Goal: Task Accomplishment & Management: Use online tool/utility

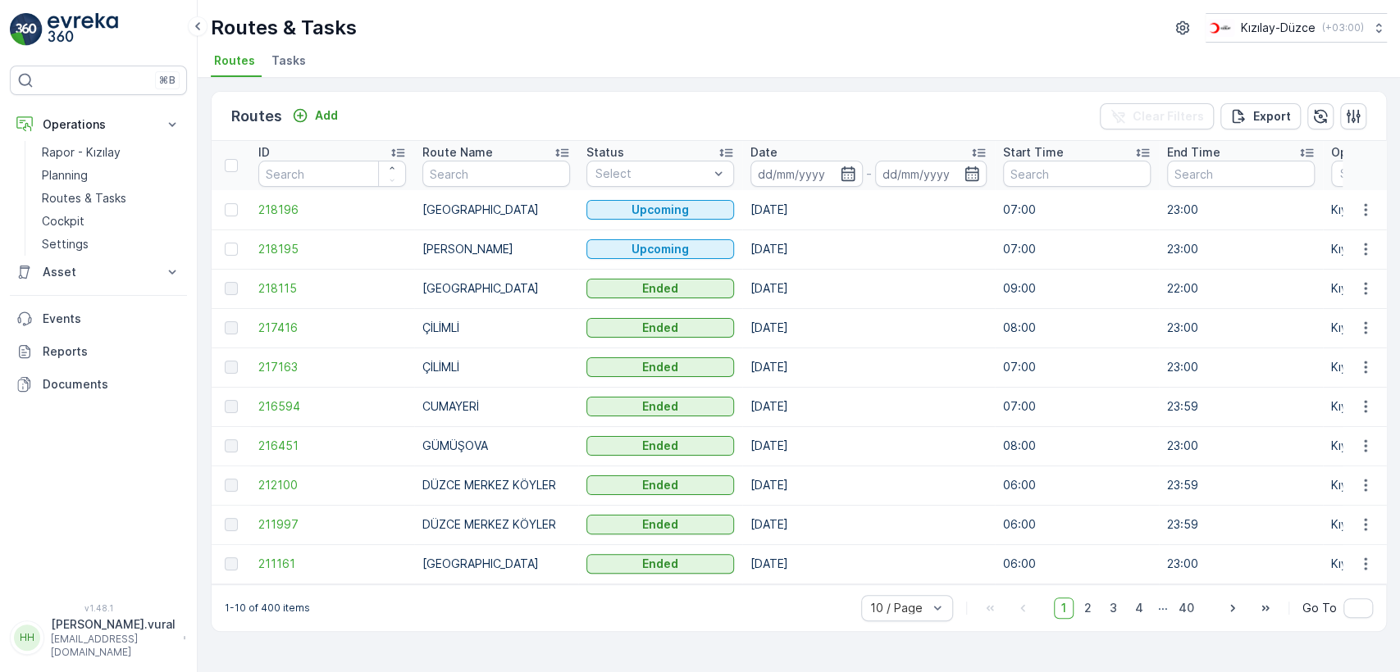
click at [83, 644] on p "hasan.vural@kizilay.com.tr" at bounding box center [113, 646] width 125 height 26
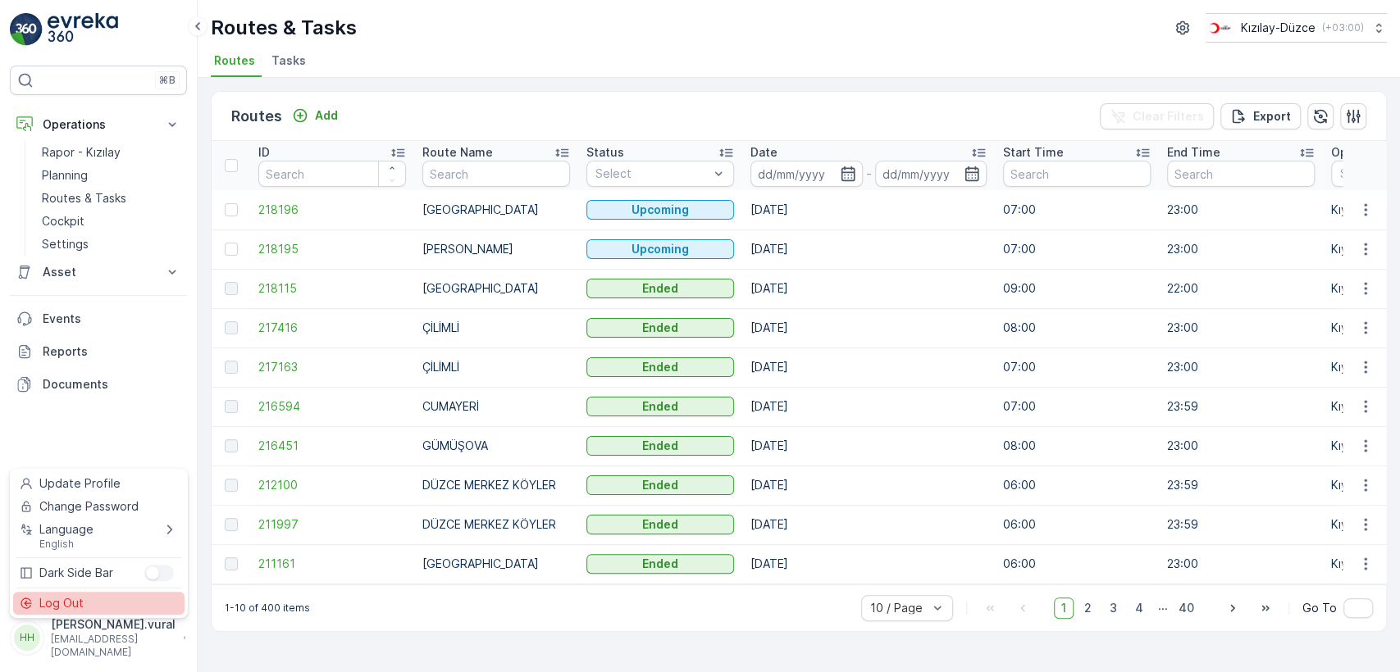
click at [77, 605] on span "Log Out" at bounding box center [61, 603] width 44 height 16
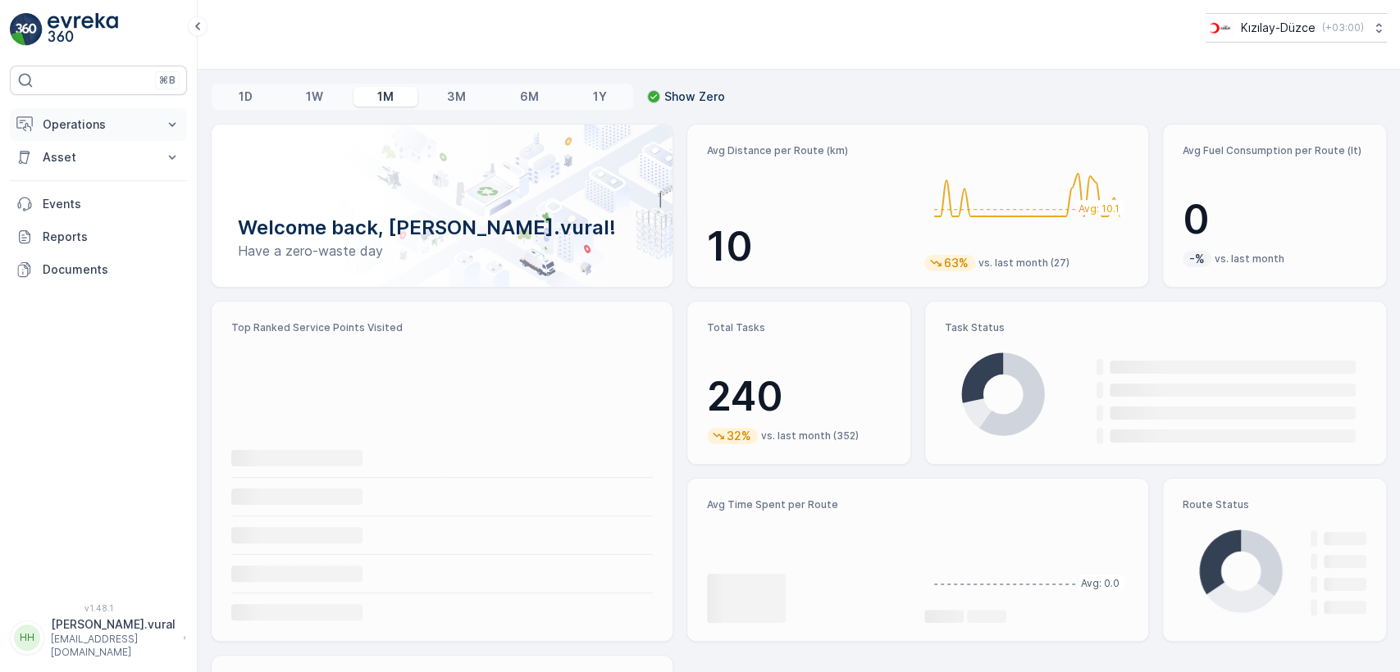
click at [88, 121] on p "Operations" at bounding box center [99, 124] width 112 height 16
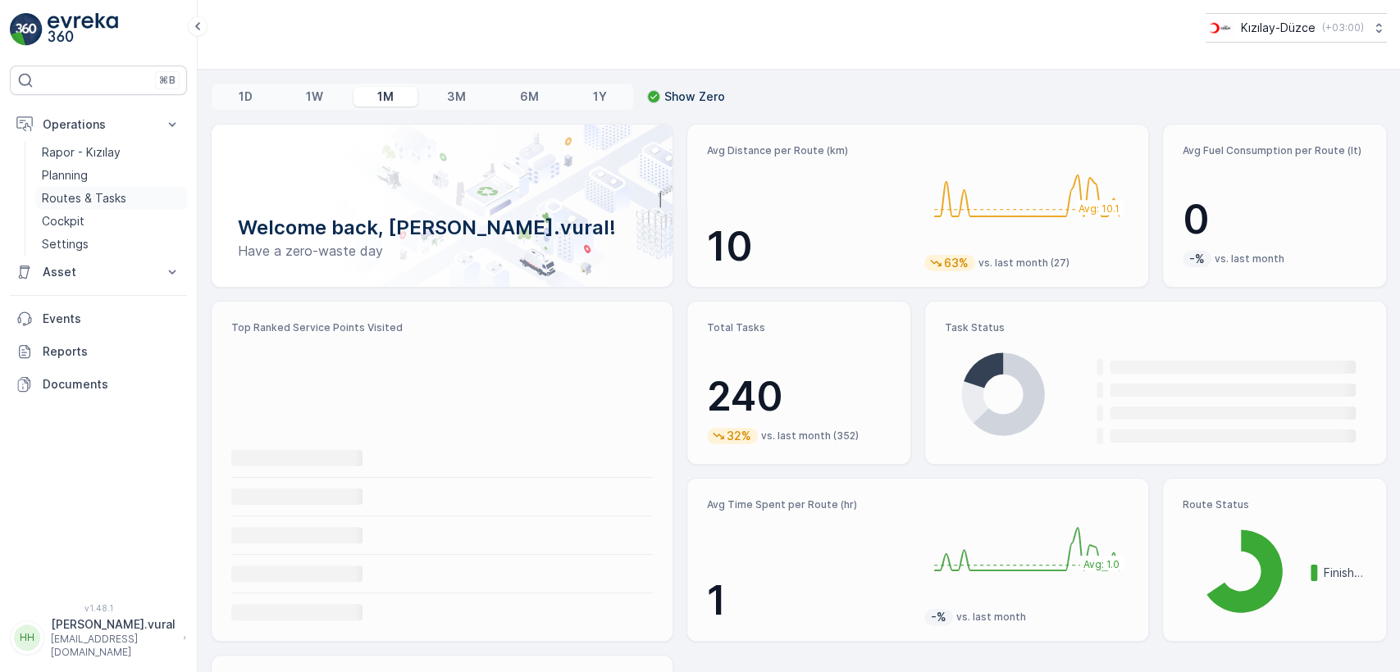
click at [97, 190] on p "Routes & Tasks" at bounding box center [84, 198] width 84 height 16
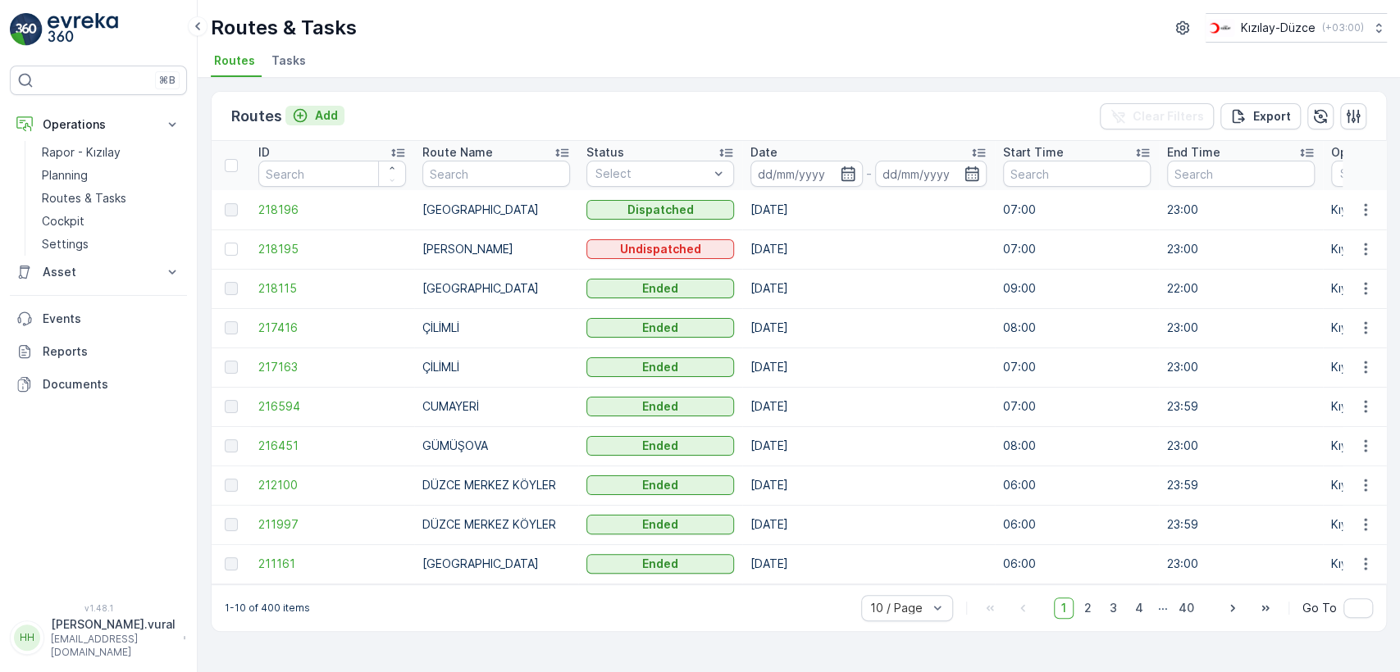
click at [336, 113] on button "Add" at bounding box center [314, 116] width 59 height 20
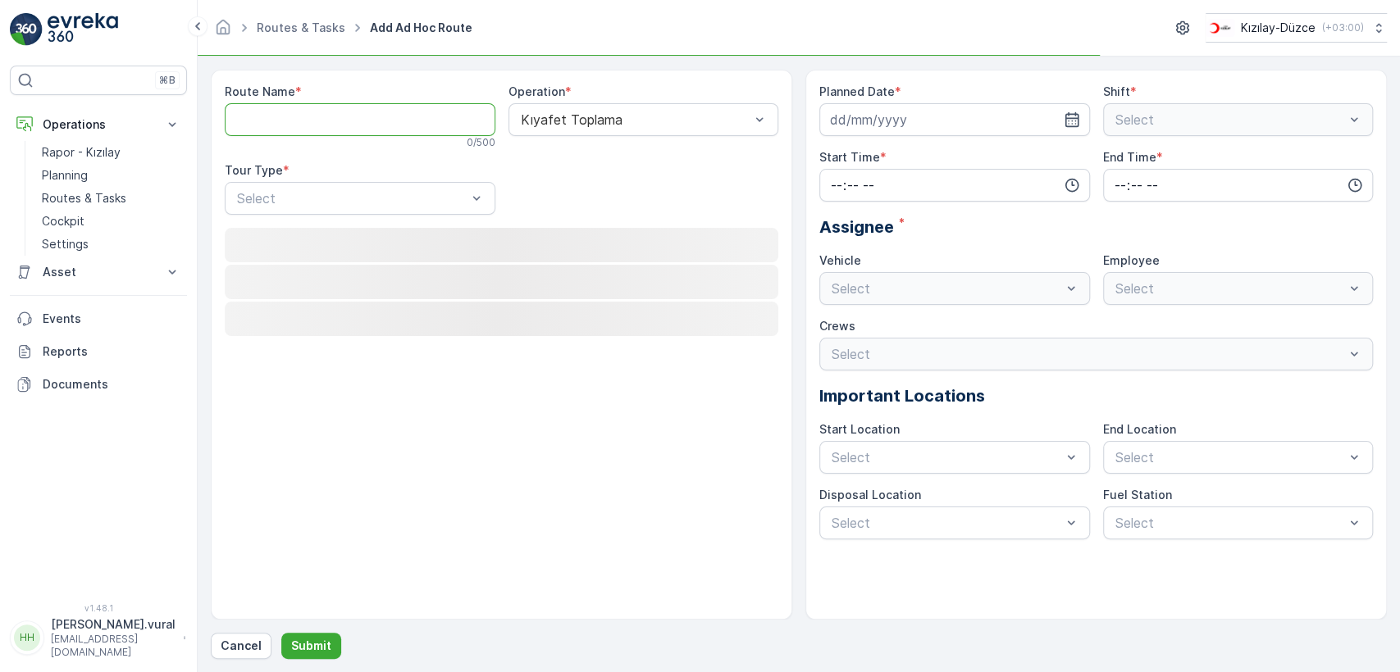
click at [333, 121] on Name "Route Name" at bounding box center [360, 119] width 271 height 33
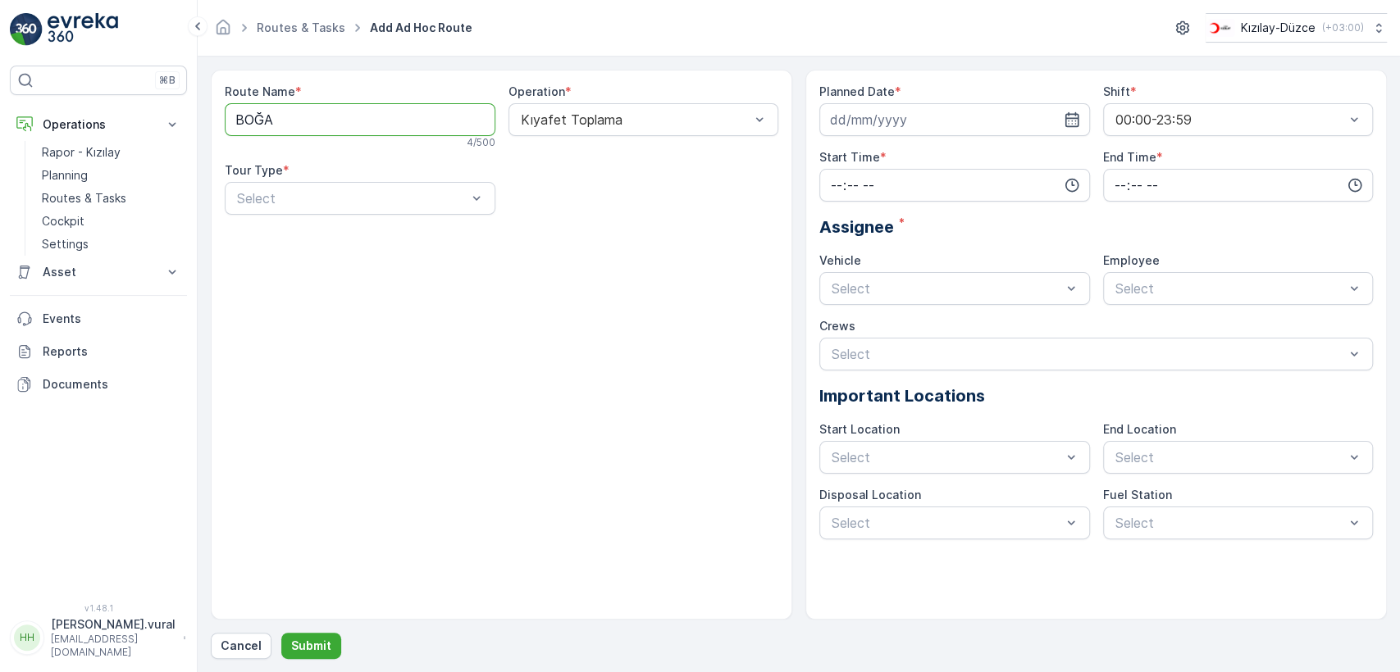
type Name "BOĞAZİÇİ"
click at [363, 218] on div "Route Name * BOĞAZİÇİ 8 / 500 Operation * Kıyafet Toplama Tour Type * Select" at bounding box center [501, 156] width 553 height 144
click at [341, 239] on div "Static" at bounding box center [359, 238] width 251 height 15
click at [605, 210] on div "Select" at bounding box center [643, 198] width 271 height 33
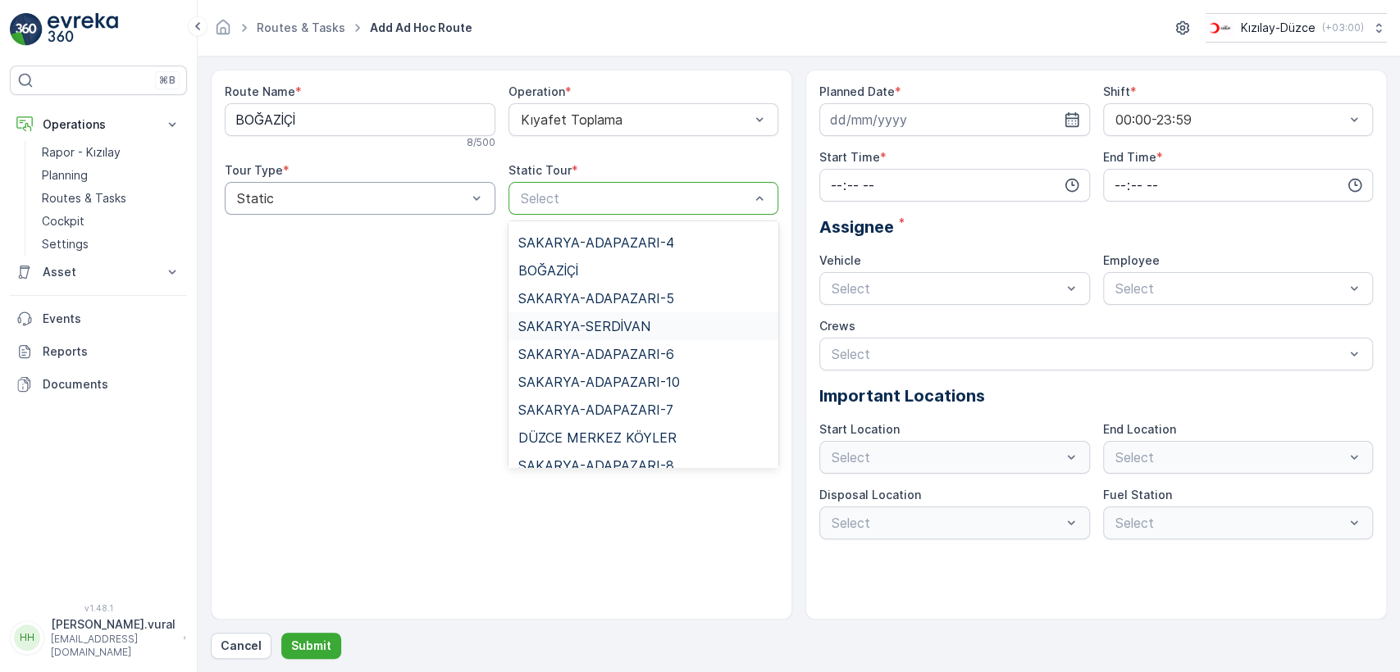
scroll to position [470, 0]
click at [573, 294] on span "BOĞAZİÇİ" at bounding box center [548, 298] width 60 height 15
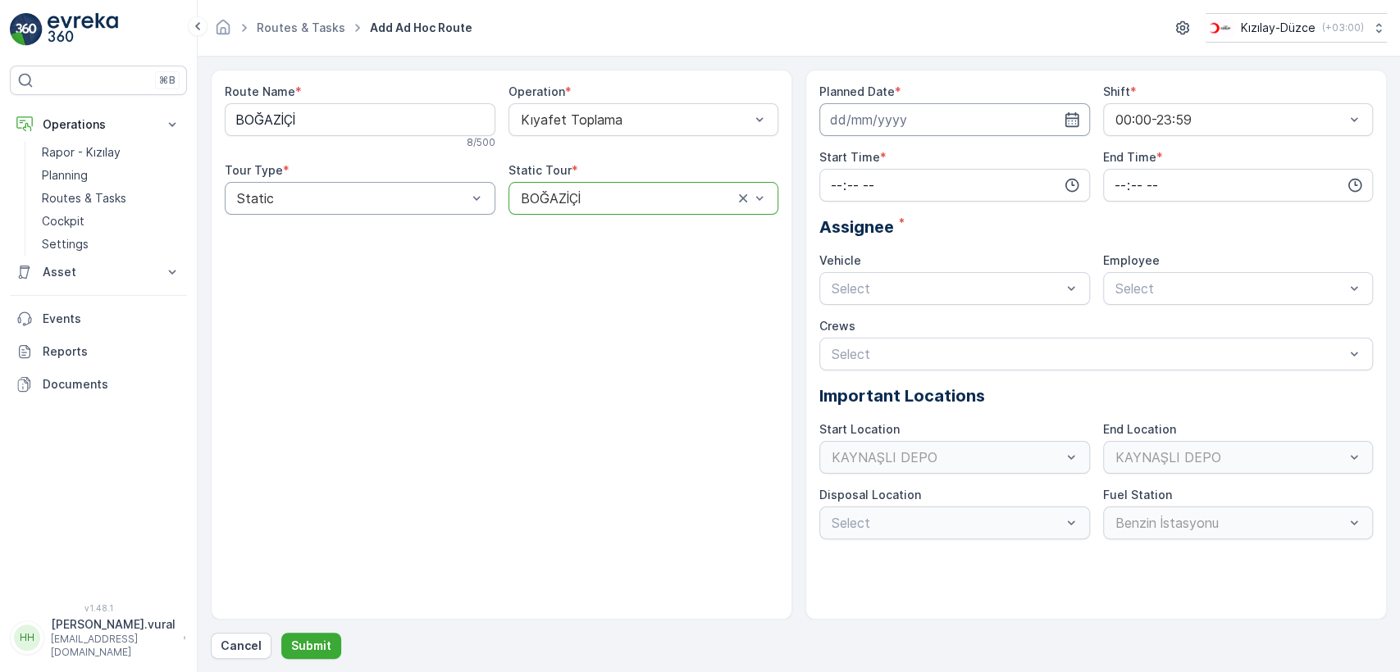
click at [953, 109] on input at bounding box center [954, 119] width 271 height 33
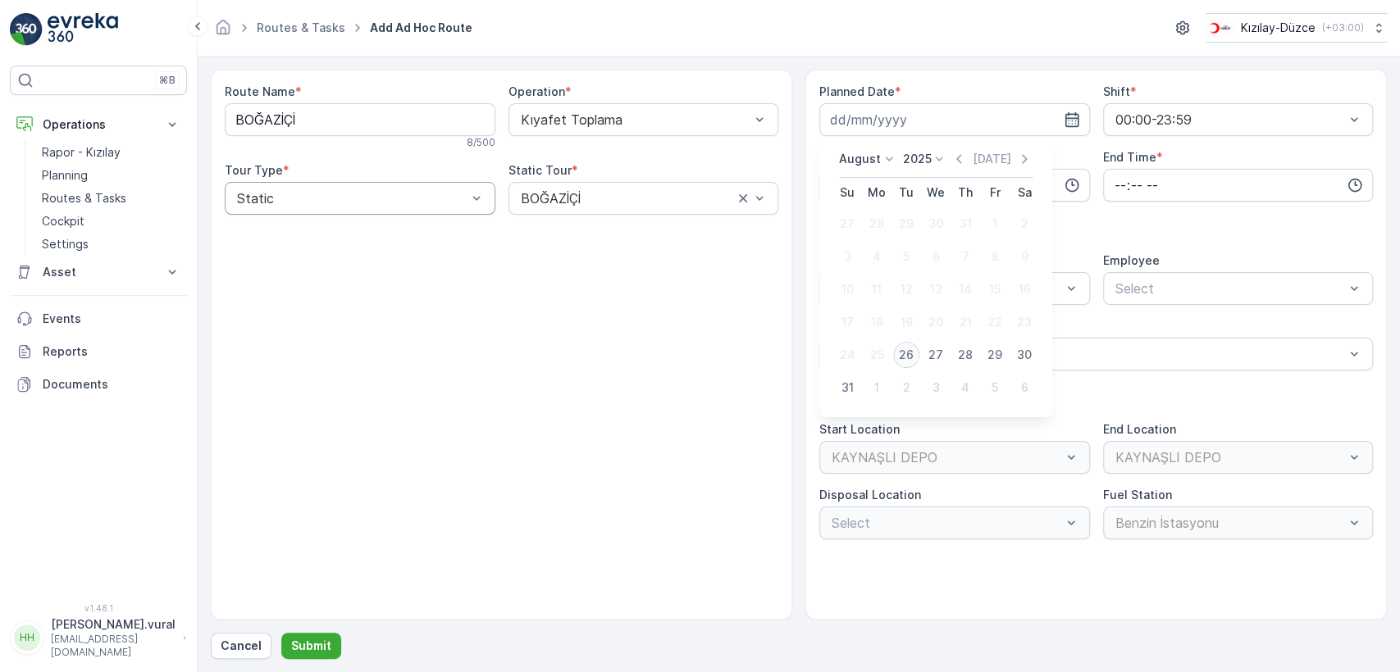
click at [912, 352] on div "26" at bounding box center [906, 355] width 26 height 26
type input "[DATE]"
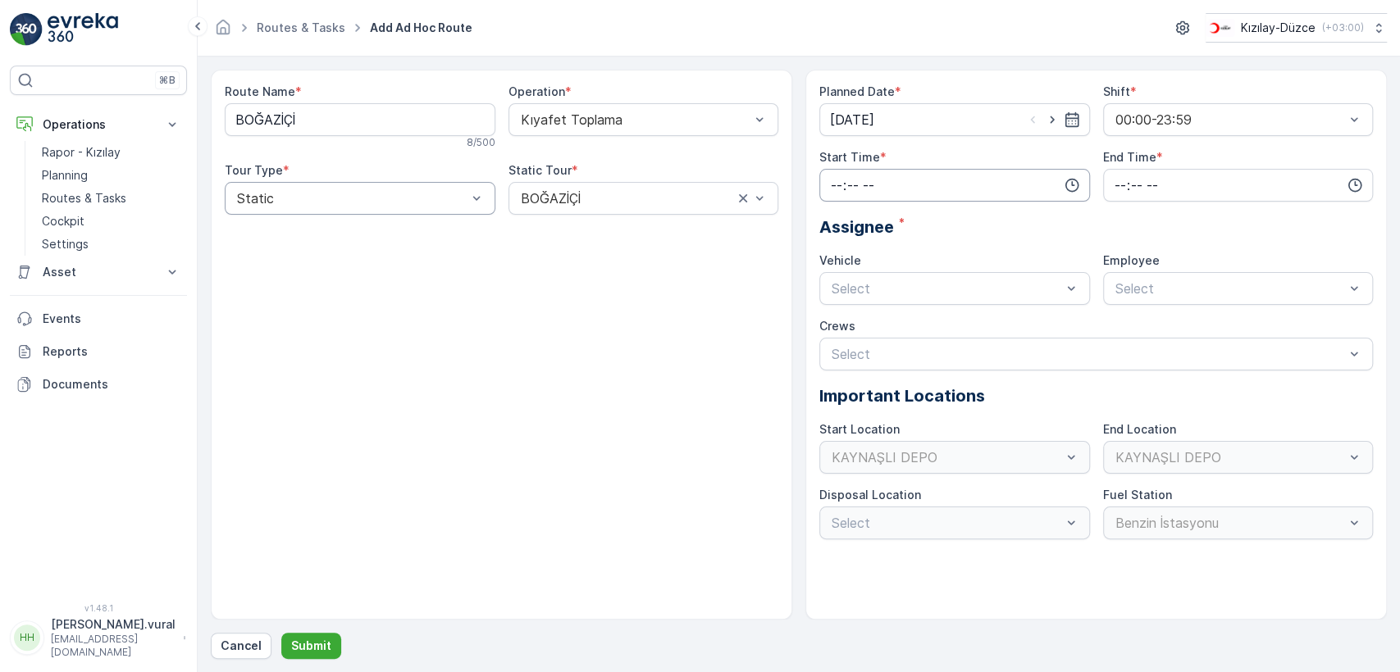
click at [905, 180] on input "time" at bounding box center [954, 185] width 271 height 33
click at [836, 307] on span "08" at bounding box center [836, 309] width 15 height 16
type input "08:00"
click at [1176, 179] on input "time" at bounding box center [1238, 185] width 271 height 33
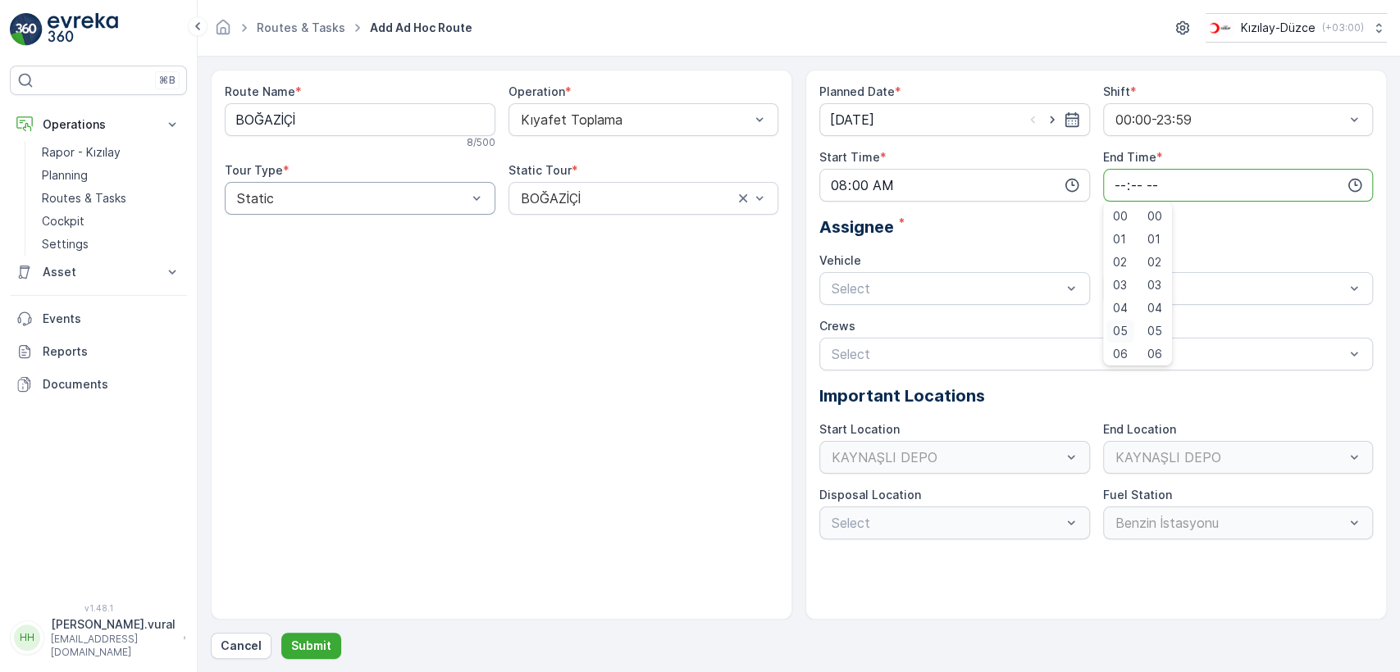
scroll to position [394, 0]
click at [1125, 351] on span "23" at bounding box center [1119, 351] width 13 height 16
type input "23:00"
click at [859, 284] on div at bounding box center [946, 288] width 233 height 15
click at [872, 318] on div "06 DCG 614" at bounding box center [954, 329] width 271 height 28
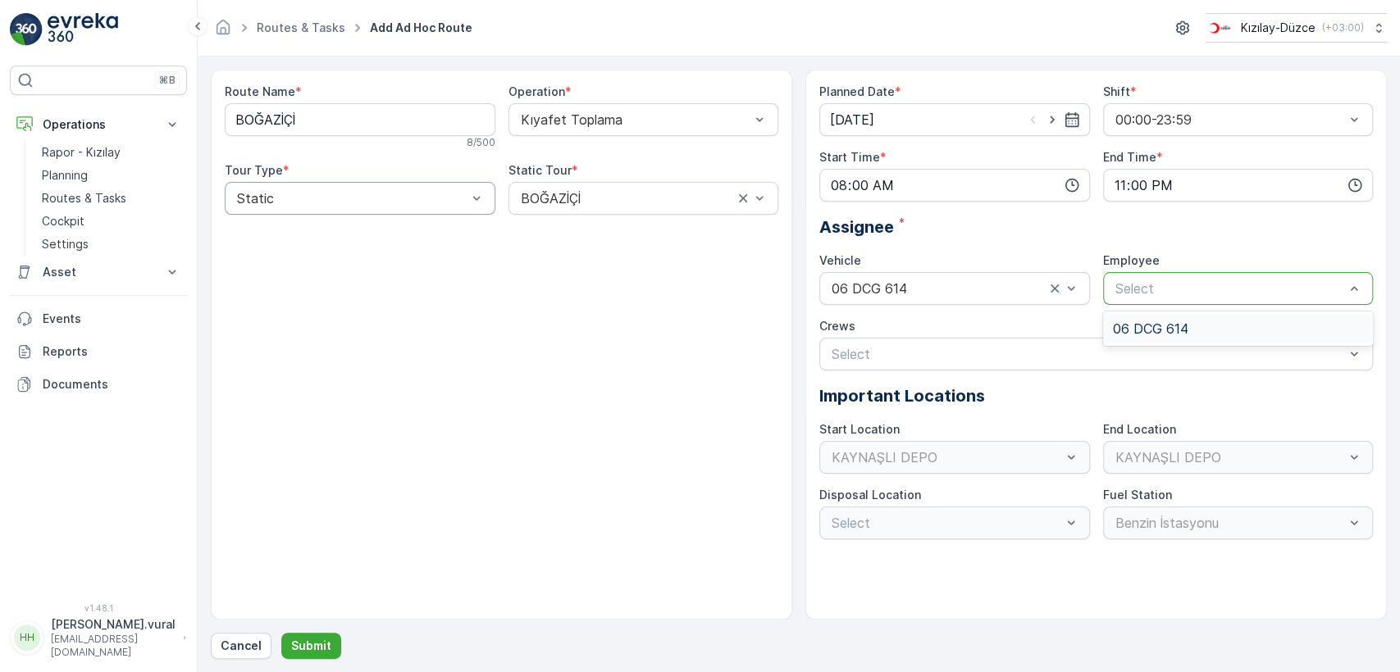
click at [1146, 325] on span "06 DCG 614" at bounding box center [1150, 328] width 75 height 15
click at [302, 649] on p "Submit" at bounding box center [311, 646] width 40 height 16
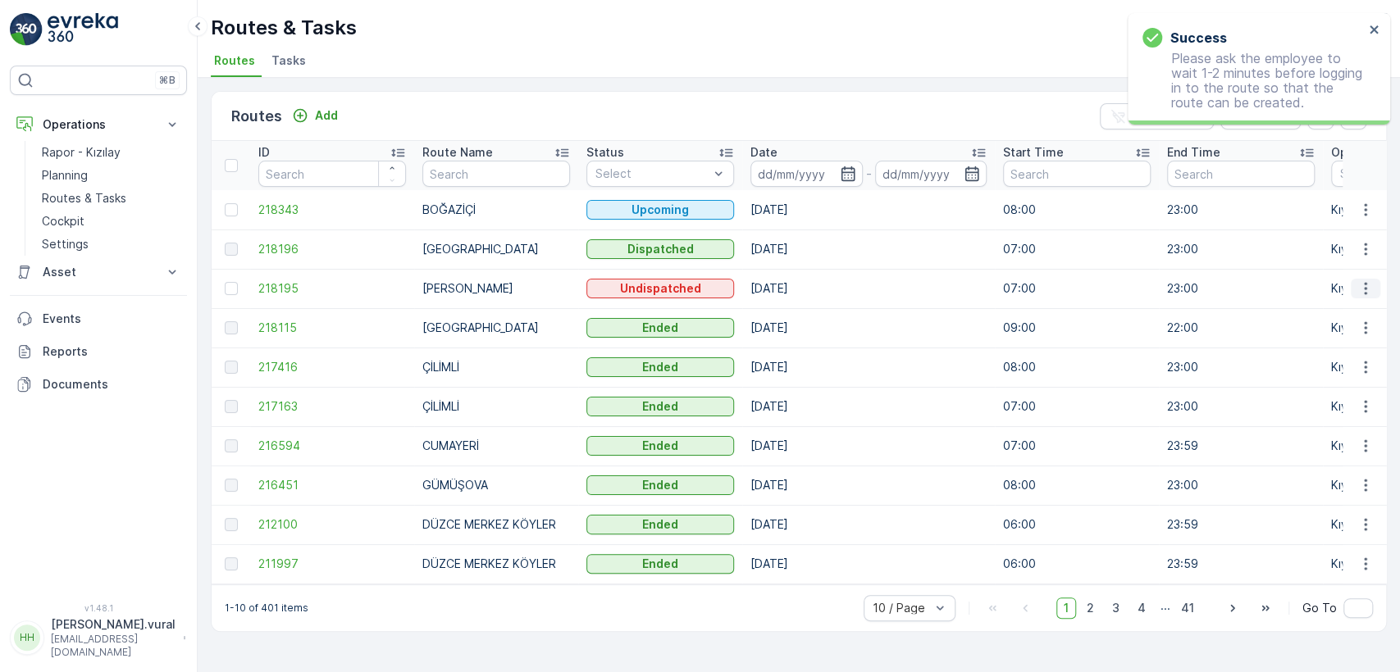
click at [1358, 284] on icon "button" at bounding box center [1365, 288] width 16 height 16
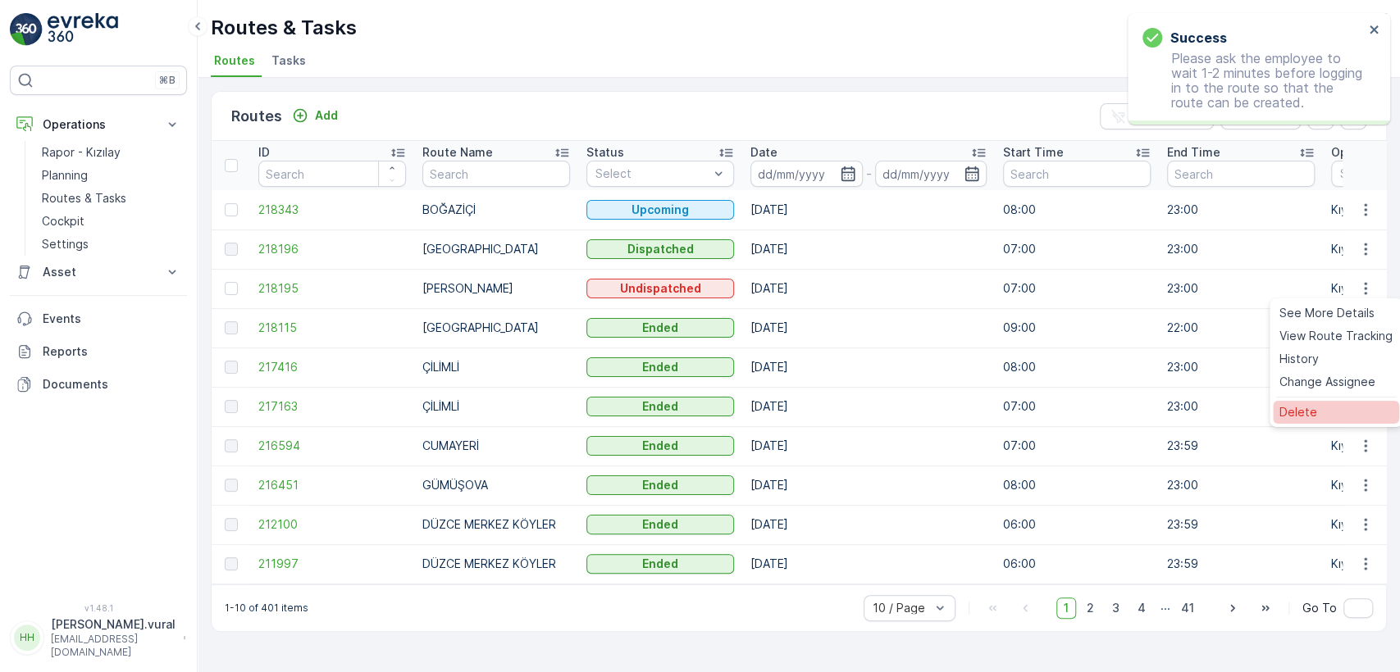
click at [1323, 419] on div "Delete" at bounding box center [1335, 412] width 126 height 23
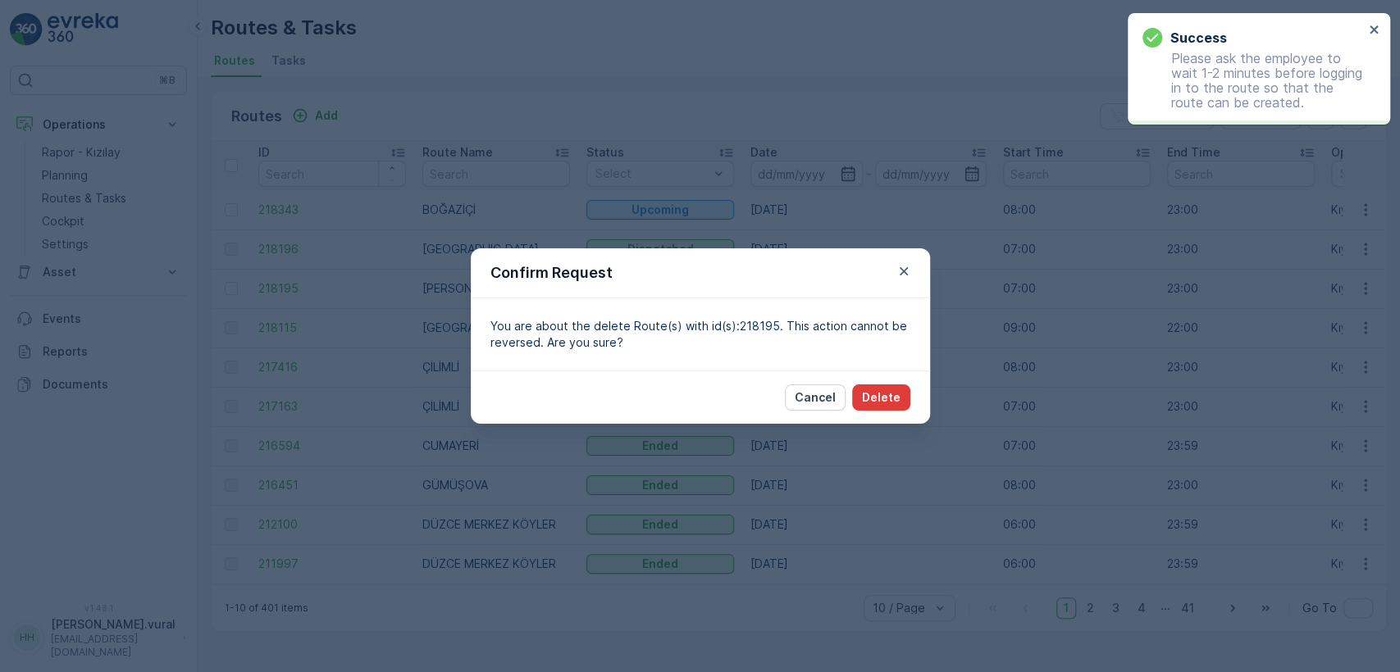
click at [895, 394] on p "Delete" at bounding box center [881, 397] width 39 height 16
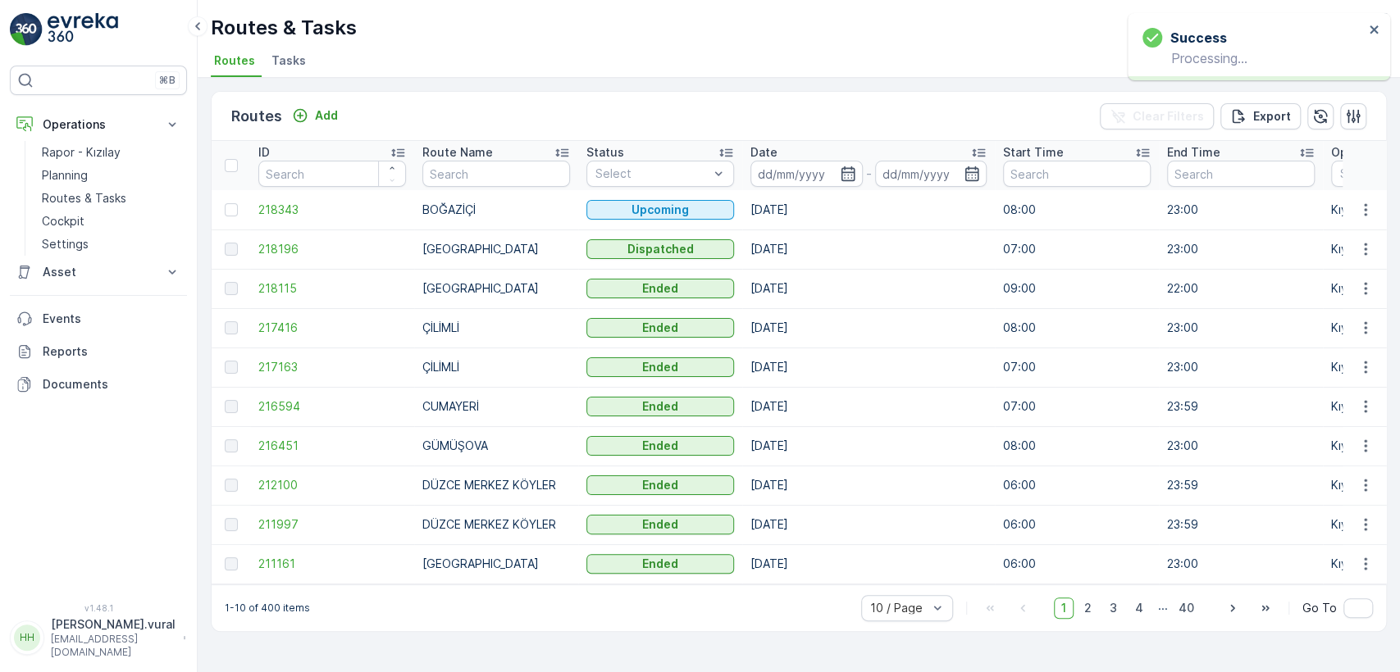
click at [133, 633] on p "hasan.vural" at bounding box center [113, 625] width 125 height 16
click at [126, 609] on div "Log Out" at bounding box center [98, 603] width 171 height 23
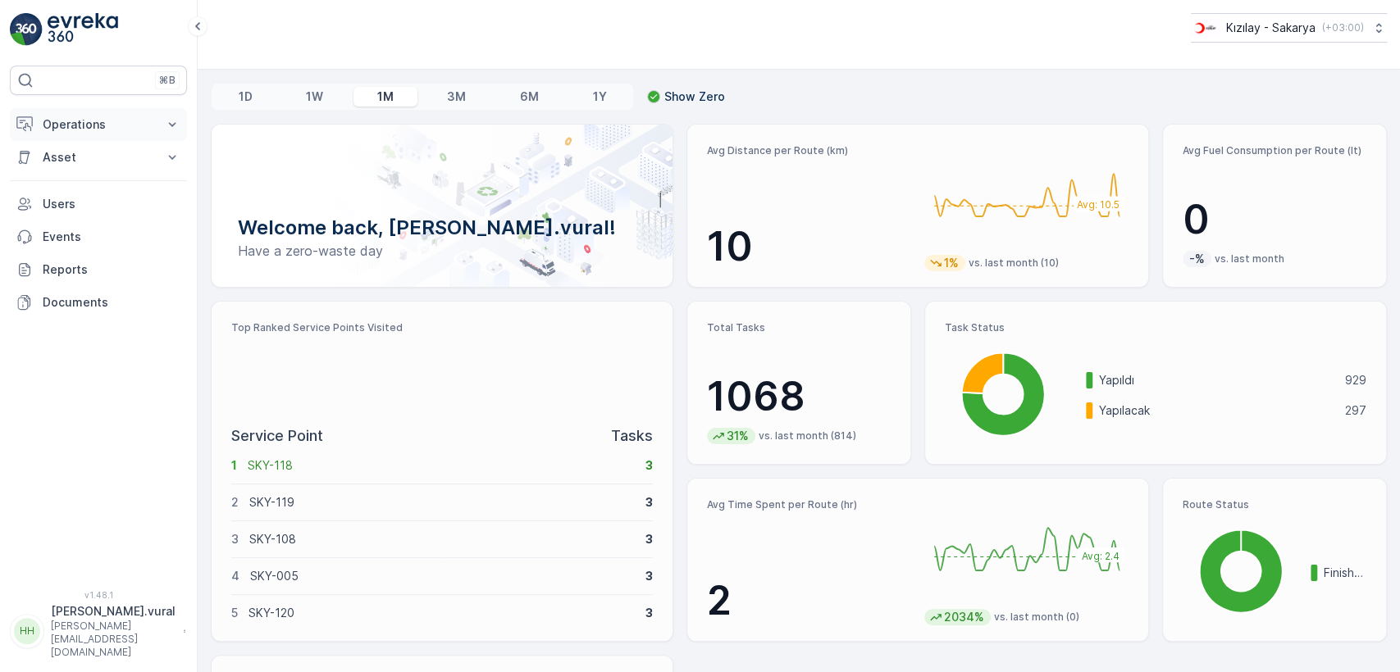
click at [143, 125] on p "Operations" at bounding box center [99, 124] width 112 height 16
click at [154, 147] on link "Rapor - Kızılay" at bounding box center [111, 152] width 152 height 23
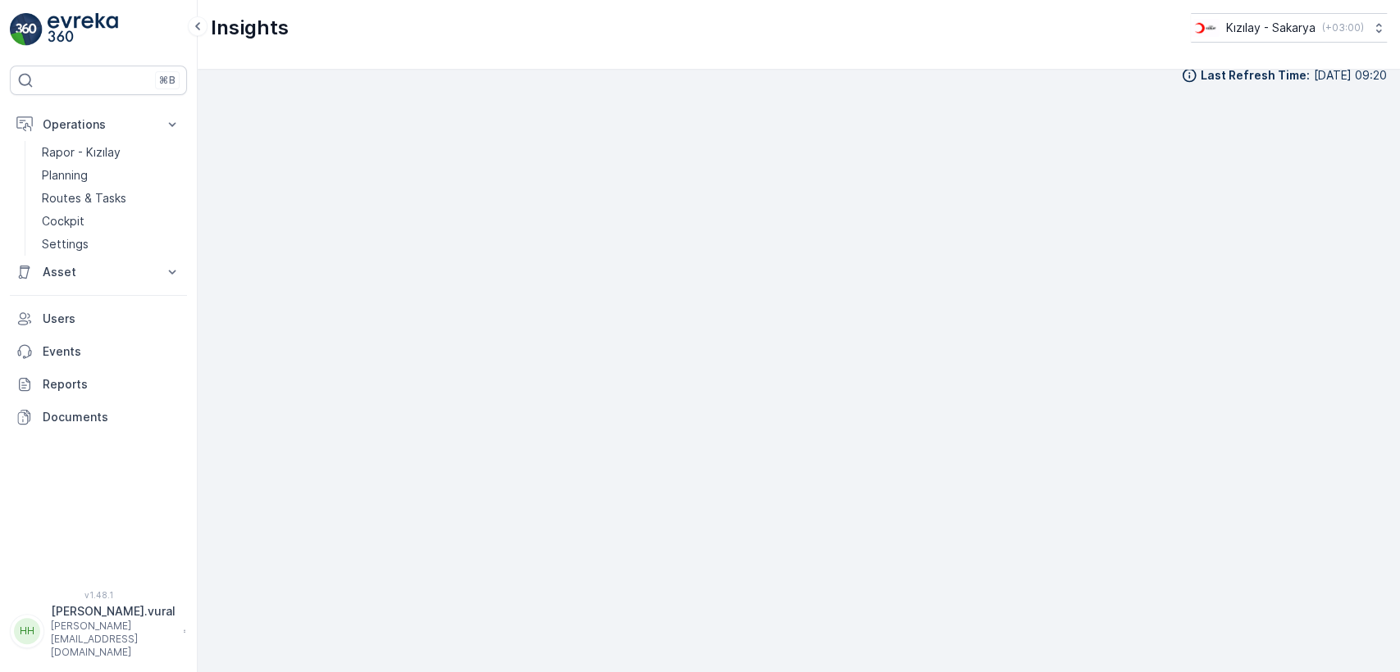
scroll to position [18, 0]
click at [48, 651] on button "HH Hasan.vural Hasan.vural@kizilay.com.tr" at bounding box center [98, 631] width 177 height 56
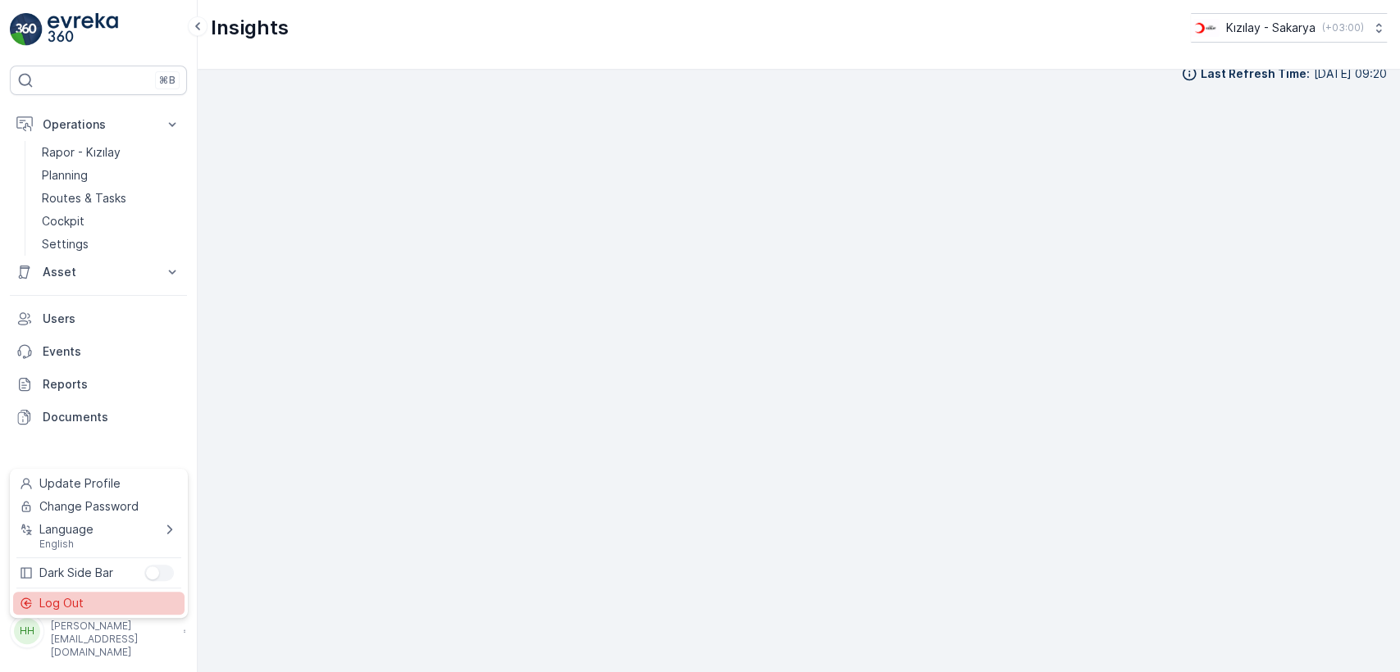
click at [70, 599] on span "Log Out" at bounding box center [61, 603] width 44 height 16
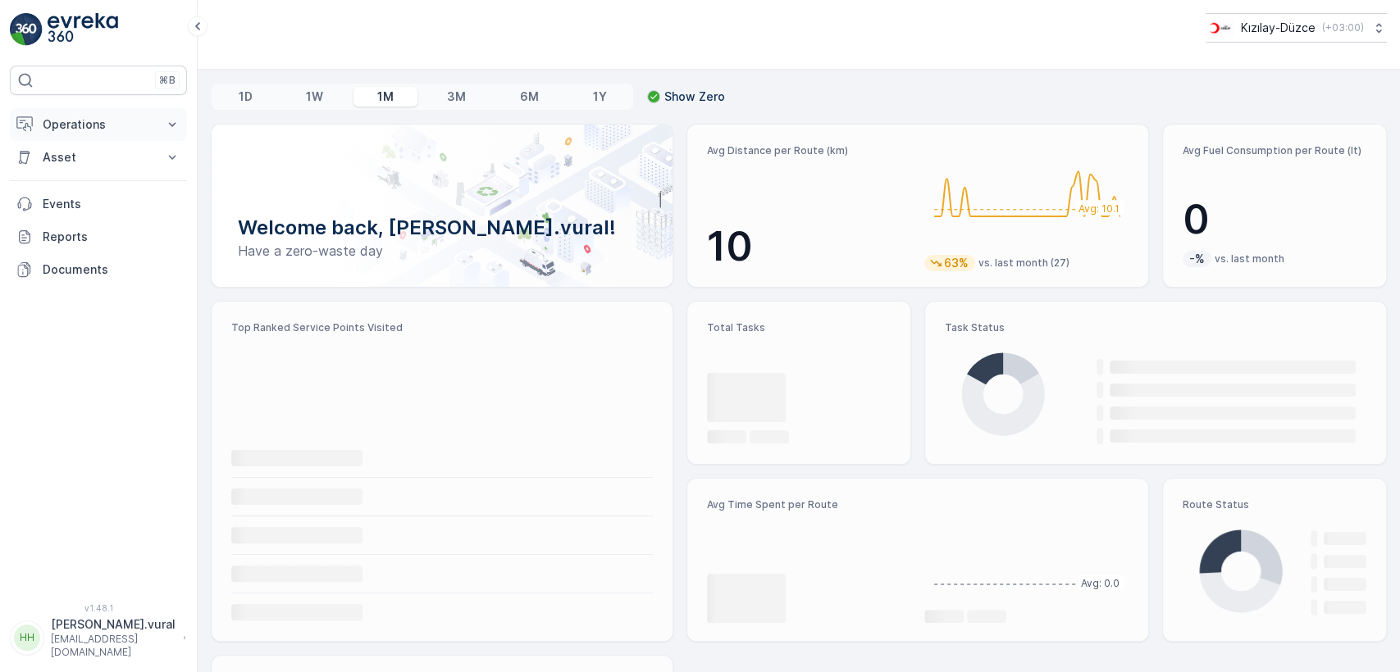
click at [122, 119] on p "Operations" at bounding box center [99, 124] width 112 height 16
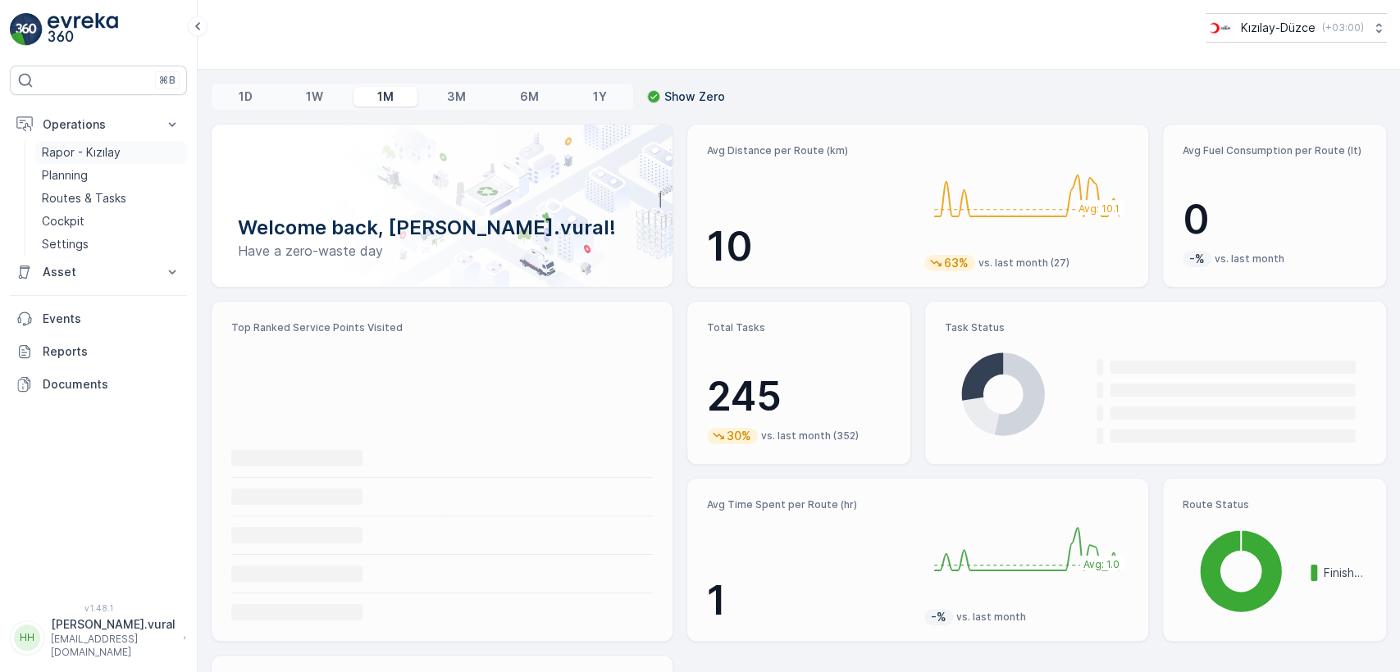
click at [114, 148] on p "Rapor - Kızılay" at bounding box center [81, 152] width 79 height 16
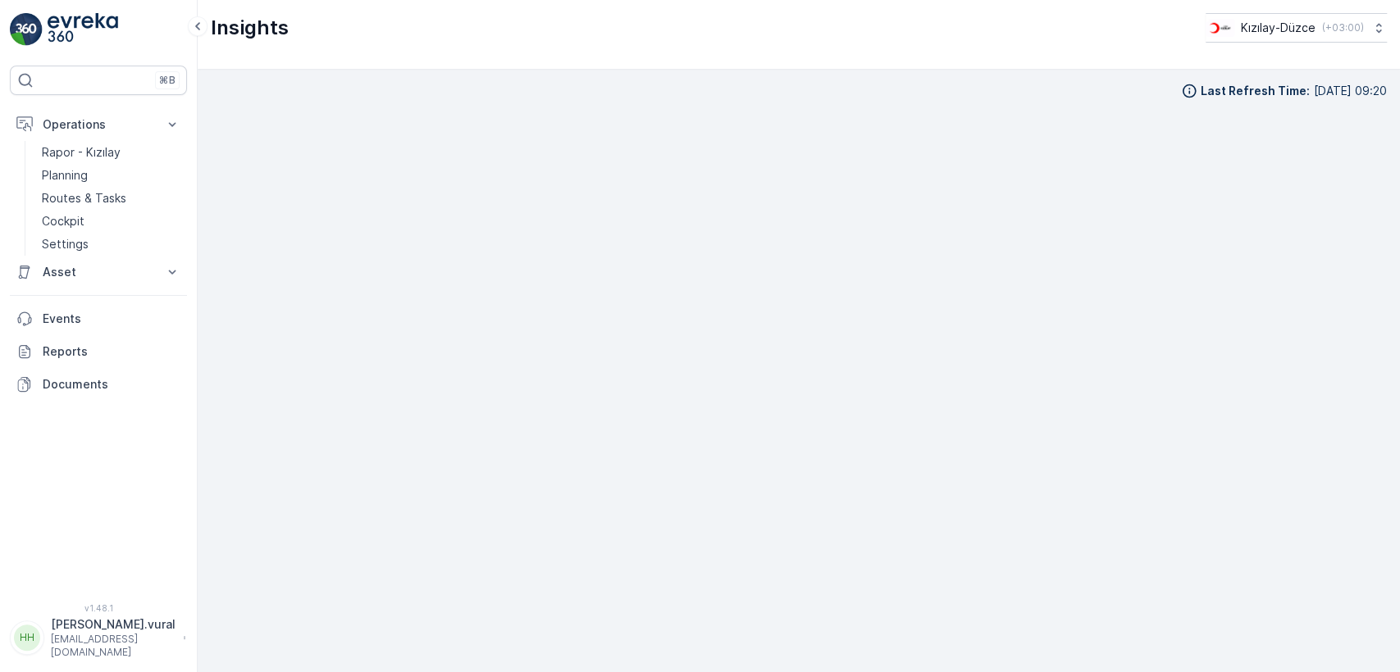
scroll to position [16, 0]
click at [99, 633] on p "hasan.vural" at bounding box center [113, 625] width 125 height 16
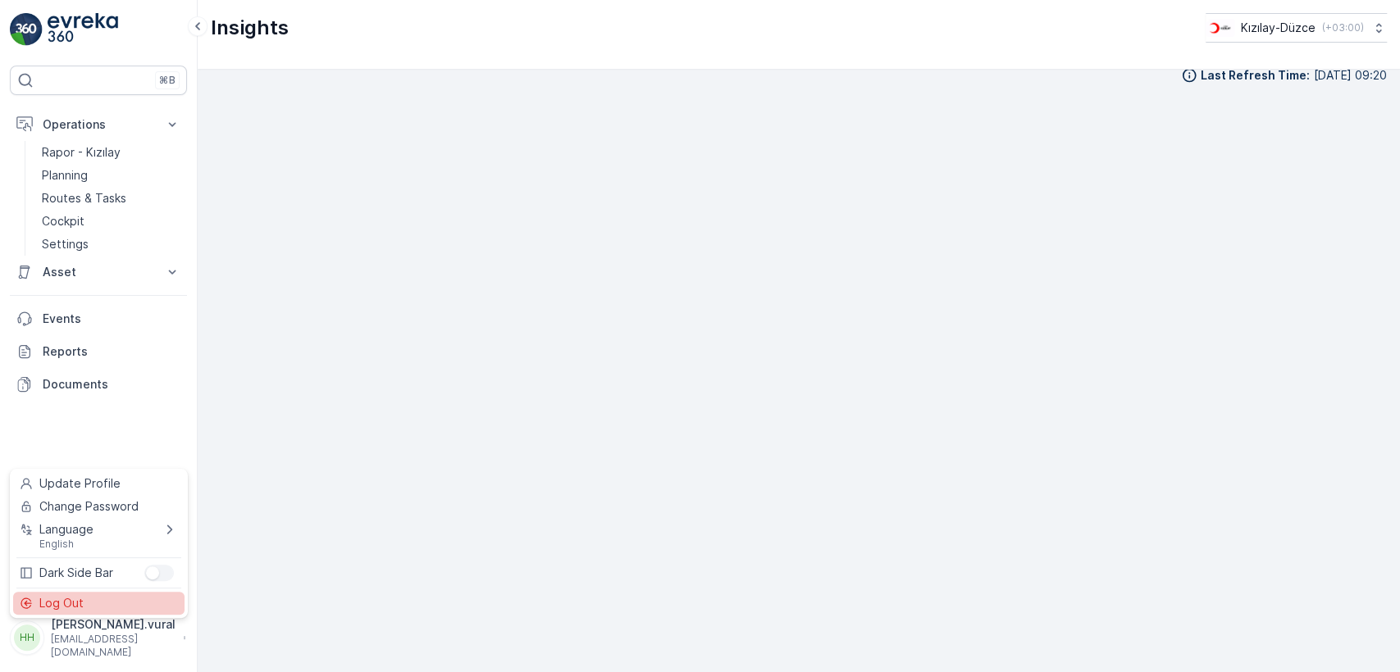
click at [109, 593] on div "Log Out" at bounding box center [98, 603] width 171 height 23
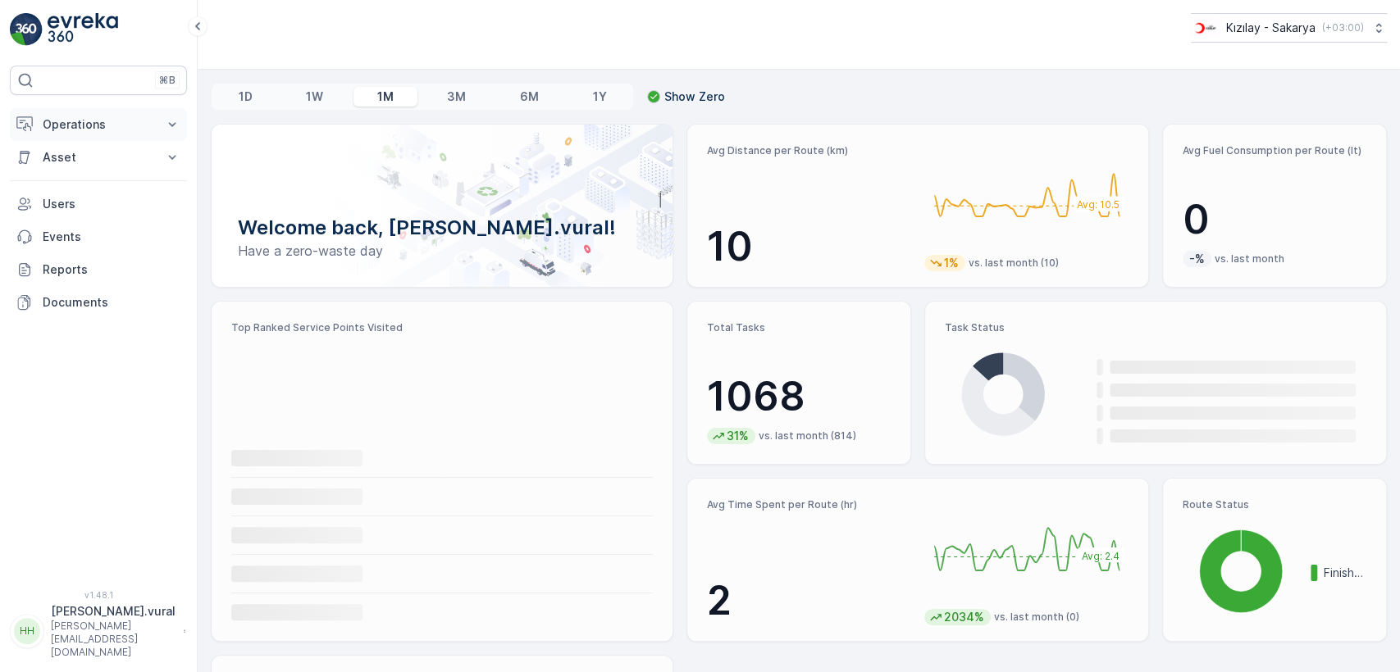
click at [127, 126] on p "Operations" at bounding box center [99, 124] width 112 height 16
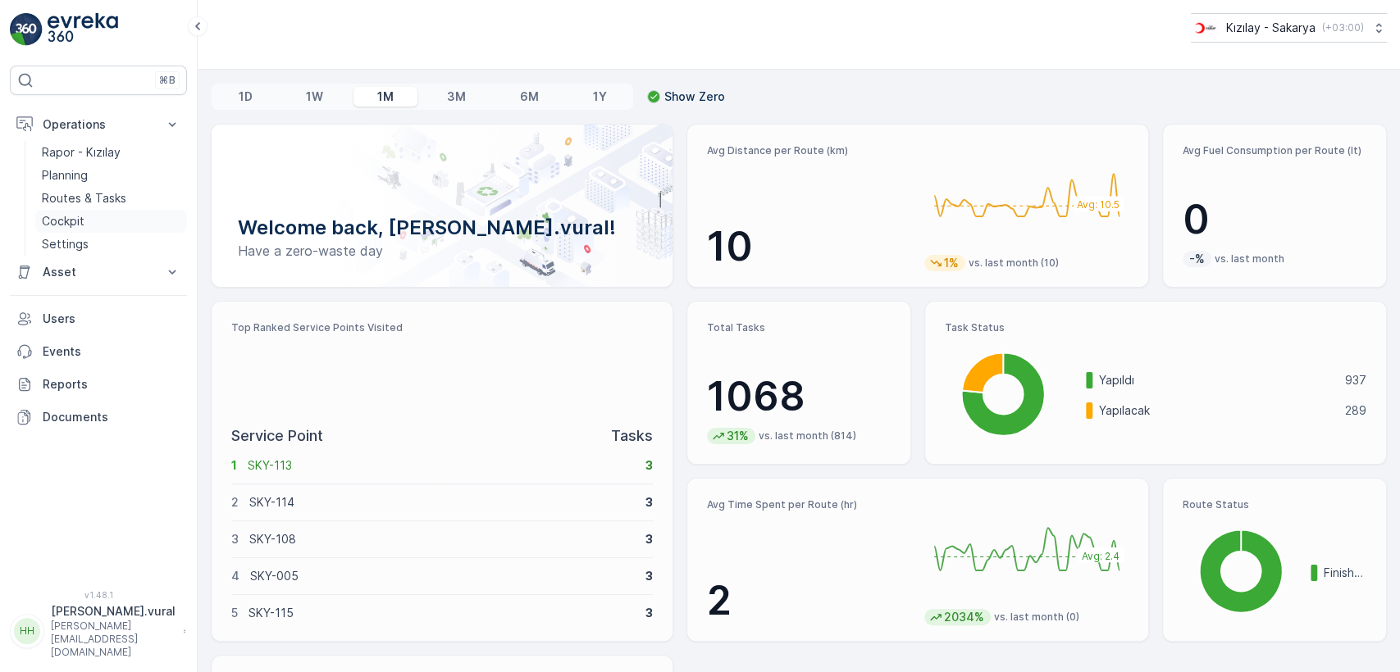
click at [126, 214] on link "Cockpit" at bounding box center [111, 221] width 152 height 23
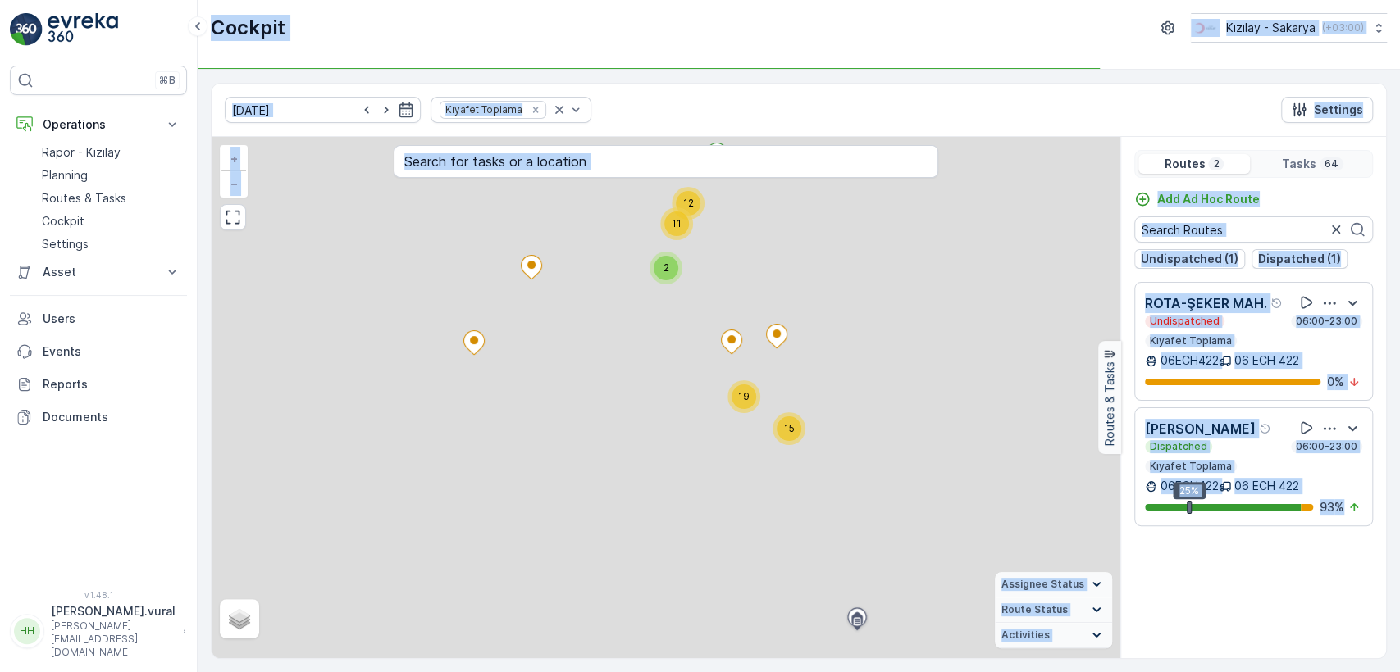
click at [904, 50] on div "Cockpit Kızılay - Sakarya ( +03:00 )" at bounding box center [799, 35] width 1202 height 70
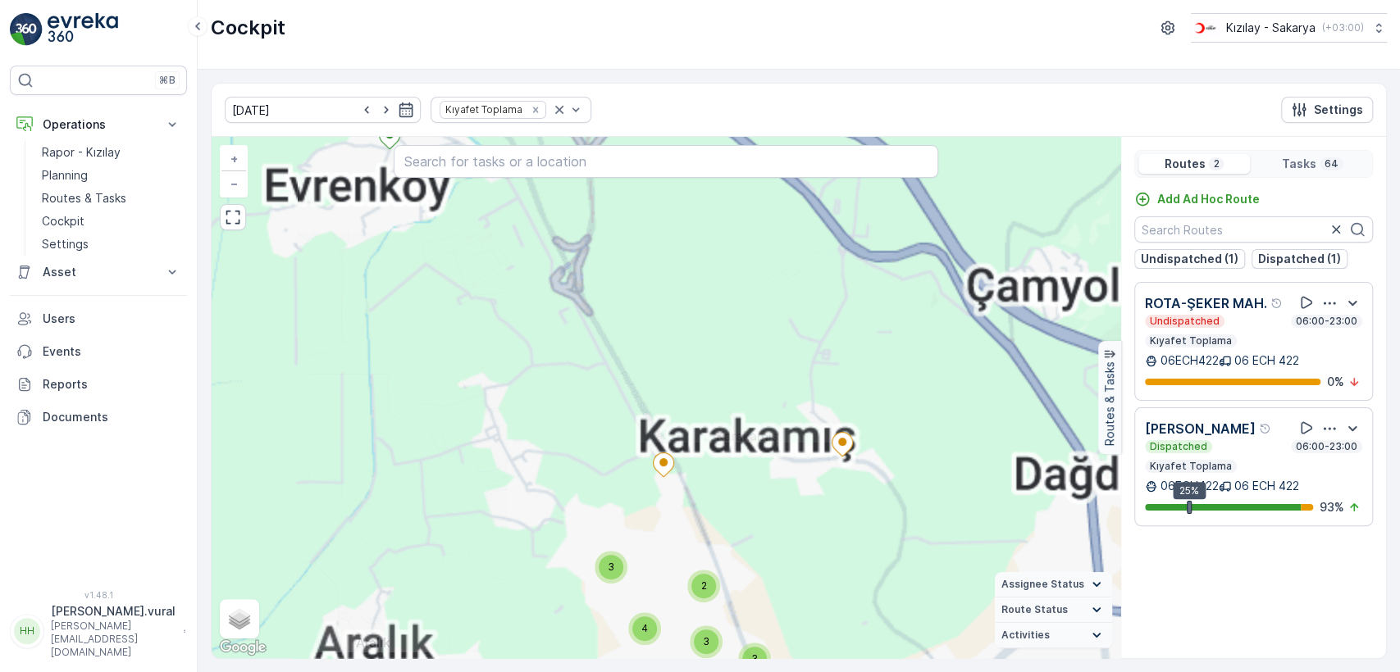
drag, startPoint x: 672, startPoint y: 324, endPoint x: 783, endPoint y: 397, distance: 133.3
click at [783, 397] on div "12 11 2 15 19 2 3 2 2 3 3 3 2 5 4 3 3 3 2 3 4 + − Satellite Roadmap Terrain Hyb…" at bounding box center [666, 397] width 908 height 521
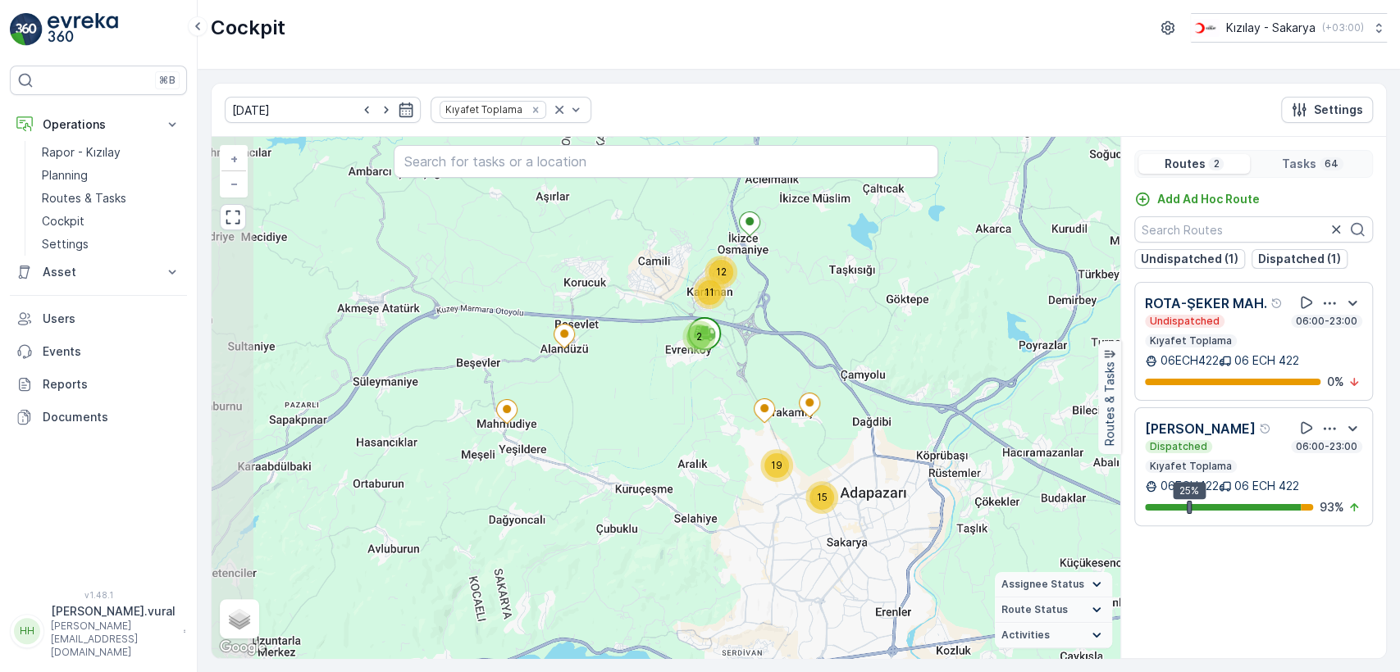
drag, startPoint x: 620, startPoint y: 362, endPoint x: 665, endPoint y: 384, distance: 49.9
click at [665, 384] on div "12 11 2 15 19 + − Satellite Roadmap Terrain Hybrid Leaflet Keyboard shortcuts M…" at bounding box center [666, 397] width 908 height 521
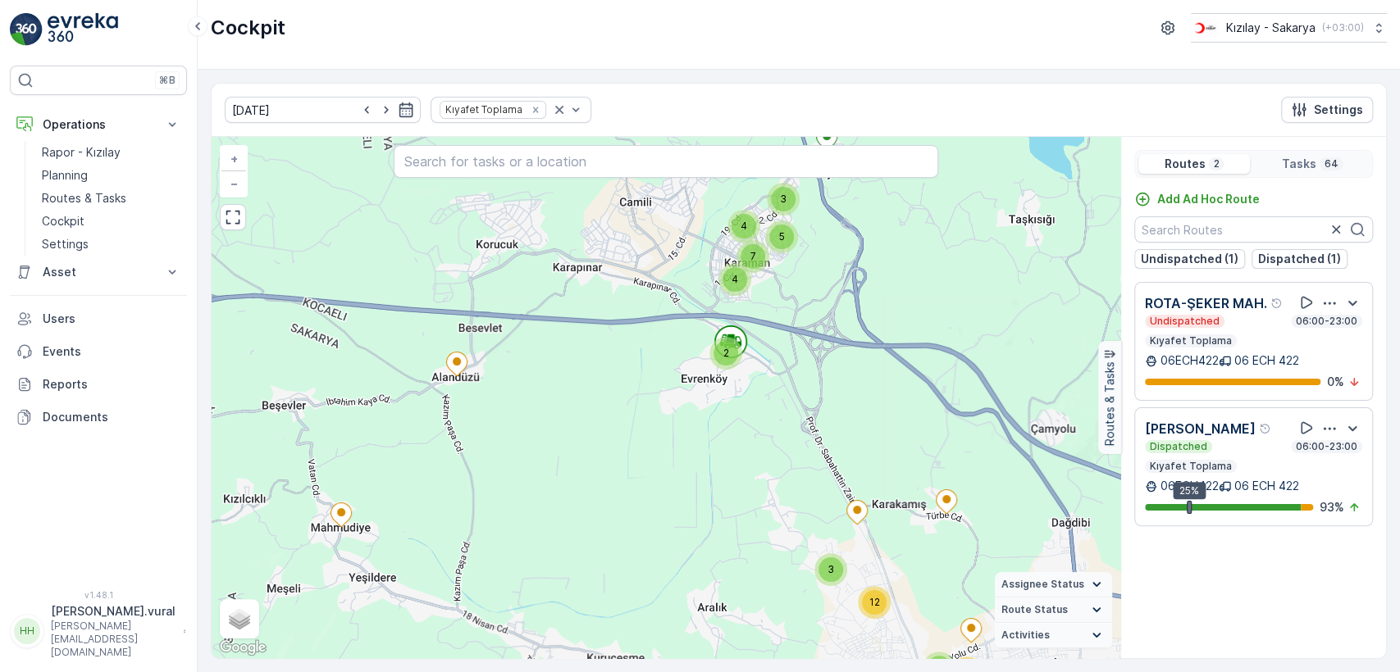
drag, startPoint x: 694, startPoint y: 352, endPoint x: 683, endPoint y: 415, distance: 64.2
click at [683, 415] on div "4 3 5 7 4 2 3 11 4 3 12 + − Satellite Roadmap Terrain Hybrid Leaflet Keyboard s…" at bounding box center [666, 397] width 908 height 521
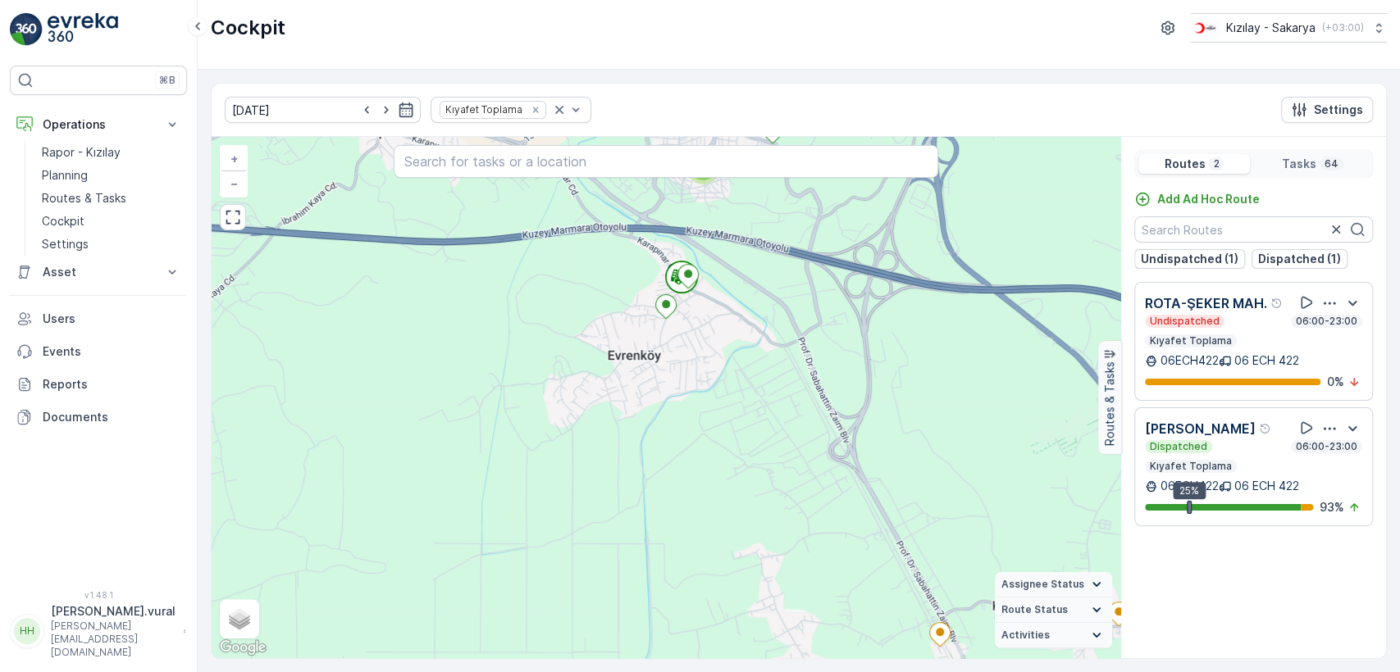
drag, startPoint x: 689, startPoint y: 459, endPoint x: 715, endPoint y: 449, distance: 28.0
click at [708, 454] on div "2 3 2 2 3 3 3 2 5 4 3 3 3 2 3 4 + − Satellite Roadmap Terrain Hybrid Leaflet Ke…" at bounding box center [666, 397] width 908 height 521
click at [714, 450] on div "2 3 2 2 3 3 3 2 5 4 3 3 3 2 3 4 + − Satellite Roadmap Terrain Hybrid Leaflet Ke…" at bounding box center [666, 397] width 908 height 521
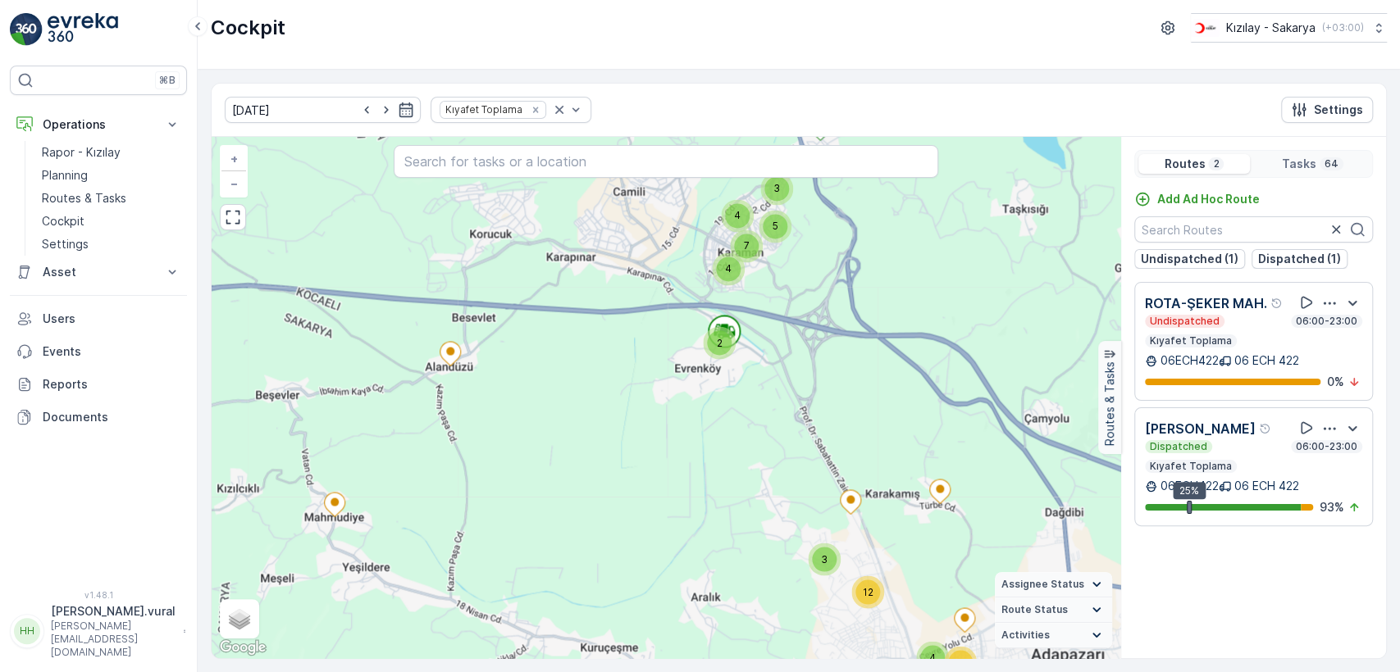
drag, startPoint x: 707, startPoint y: 441, endPoint x: 648, endPoint y: 400, distance: 71.9
click at [661, 408] on div "12 11 15 19 4 3 5 7 4 2 3 11 4 3 12 + − Satellite Roadmap Terrain Hybrid Leafle…" at bounding box center [666, 397] width 908 height 521
click at [649, 402] on div "12 11 15 19 4 3 5 7 4 2 3 11 4 3 12 + − Satellite Roadmap Terrain Hybrid Leafle…" at bounding box center [666, 397] width 908 height 521
